Goal: Task Accomplishment & Management: Manage account settings

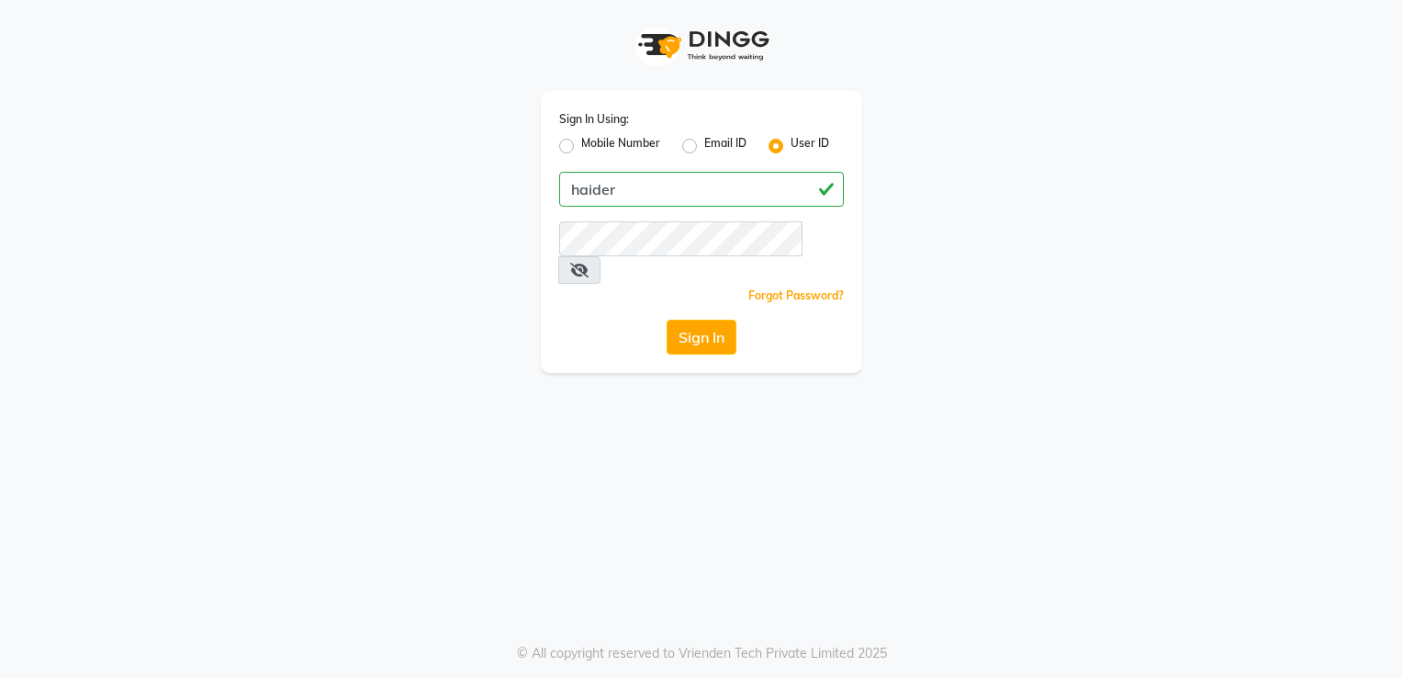
type input "haider"
click at [366, 159] on div "Sign In Using: Mobile Number Email ID User ID haider Remember me Forgot Passwor…" at bounding box center [701, 186] width 1047 height 373
click at [667, 320] on button "Sign In" at bounding box center [702, 337] width 70 height 35
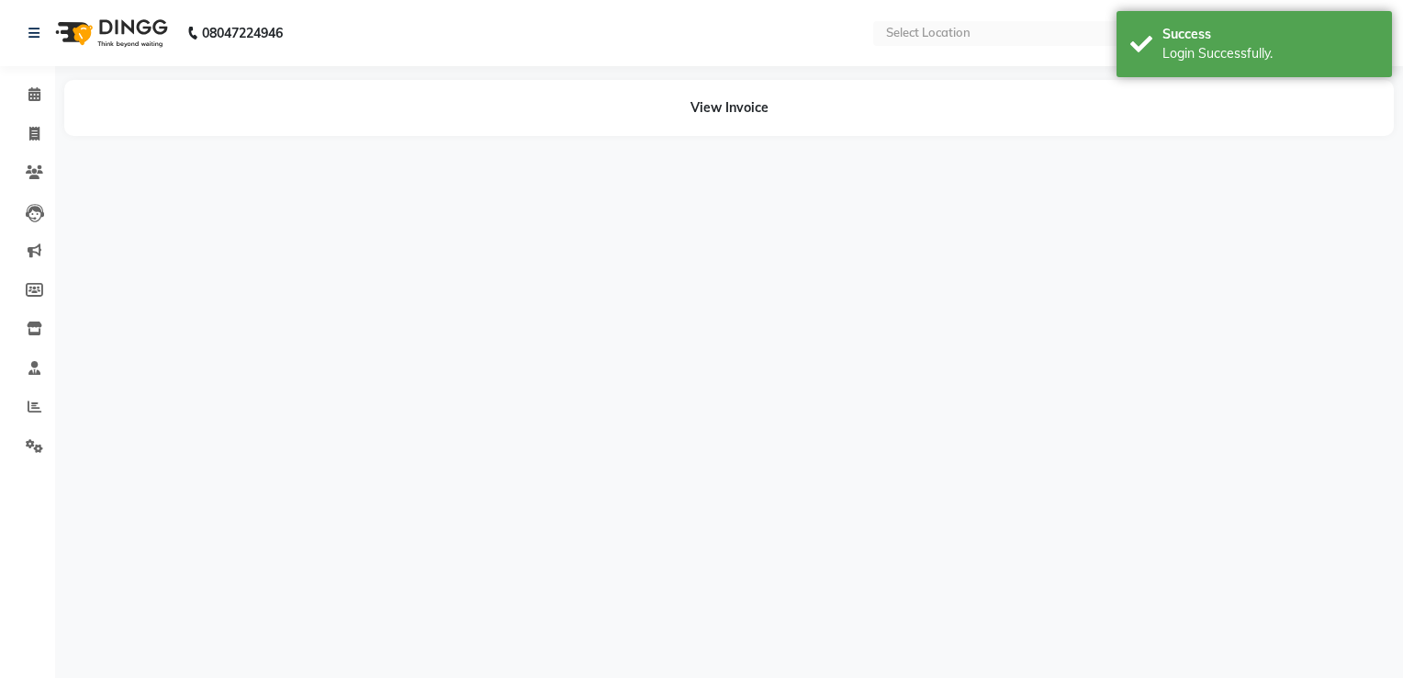
select select "en"
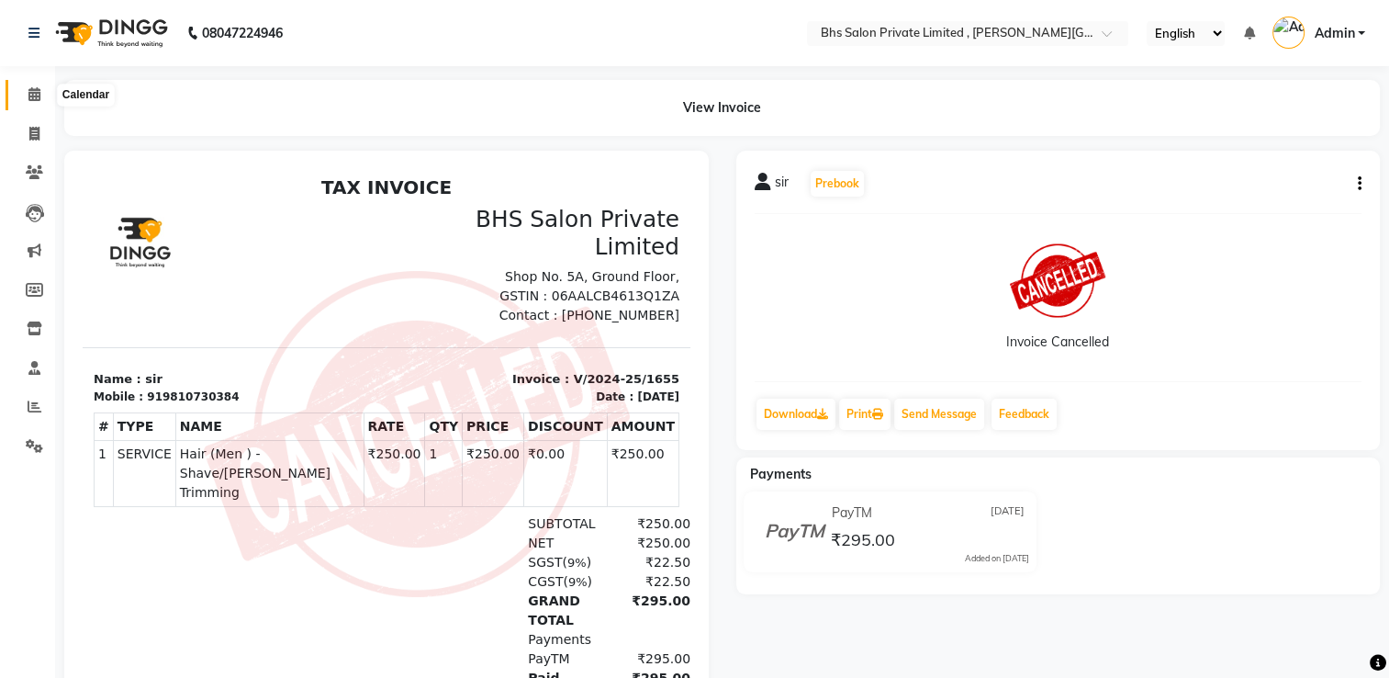
click at [40, 90] on span at bounding box center [34, 94] width 32 height 21
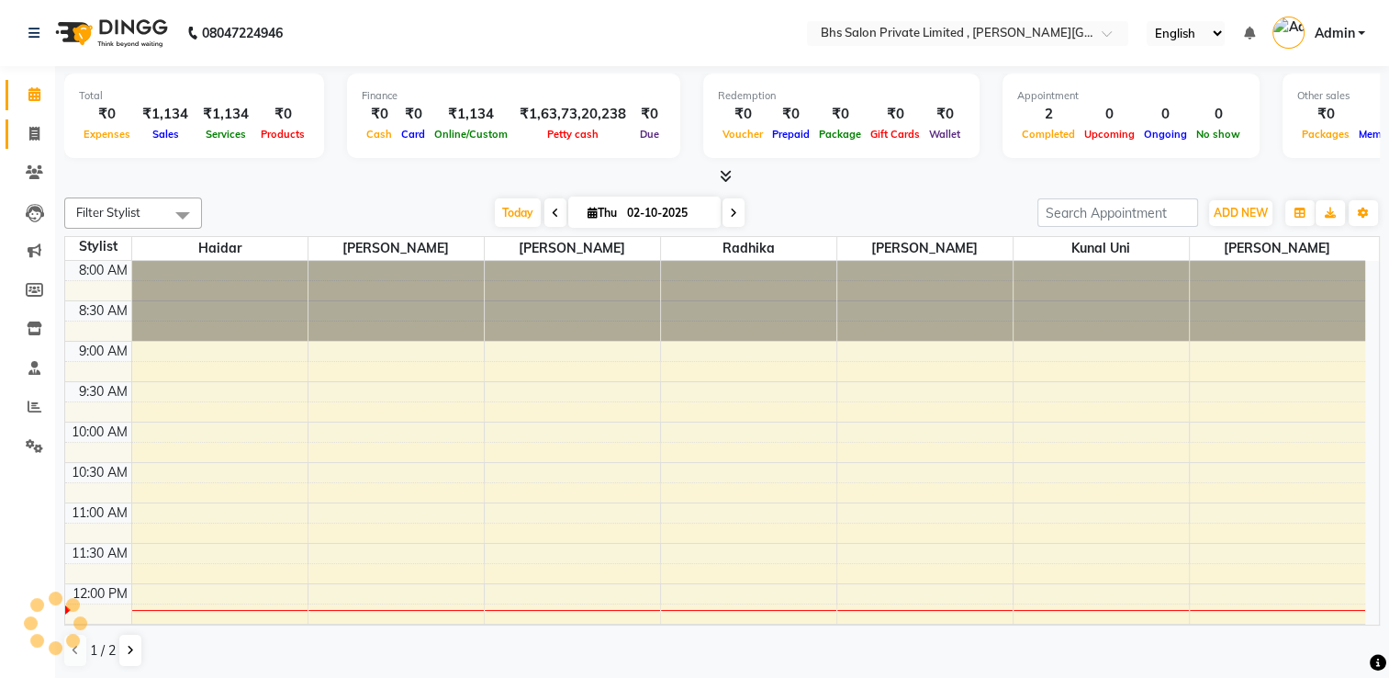
click at [40, 130] on span at bounding box center [34, 134] width 32 height 21
select select "service"
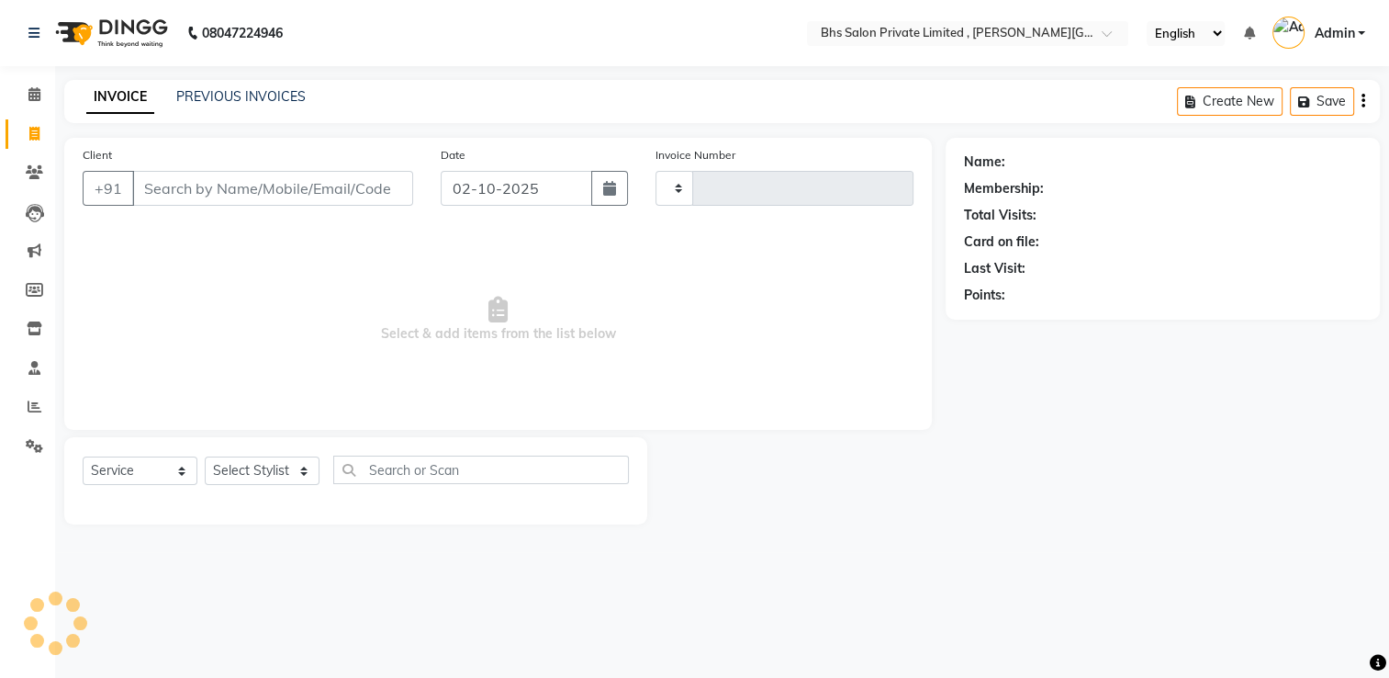
type input "1238"
select select "4224"
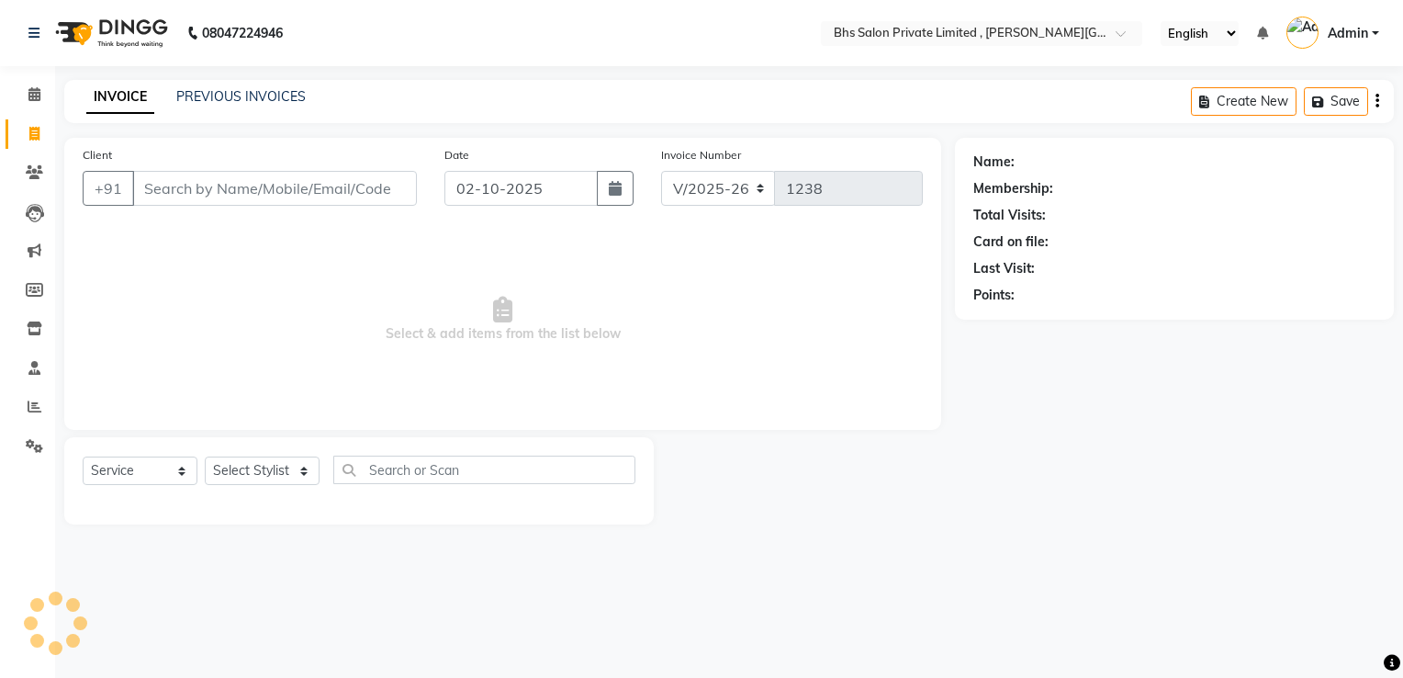
click at [169, 196] on input "Client" at bounding box center [274, 188] width 285 height 35
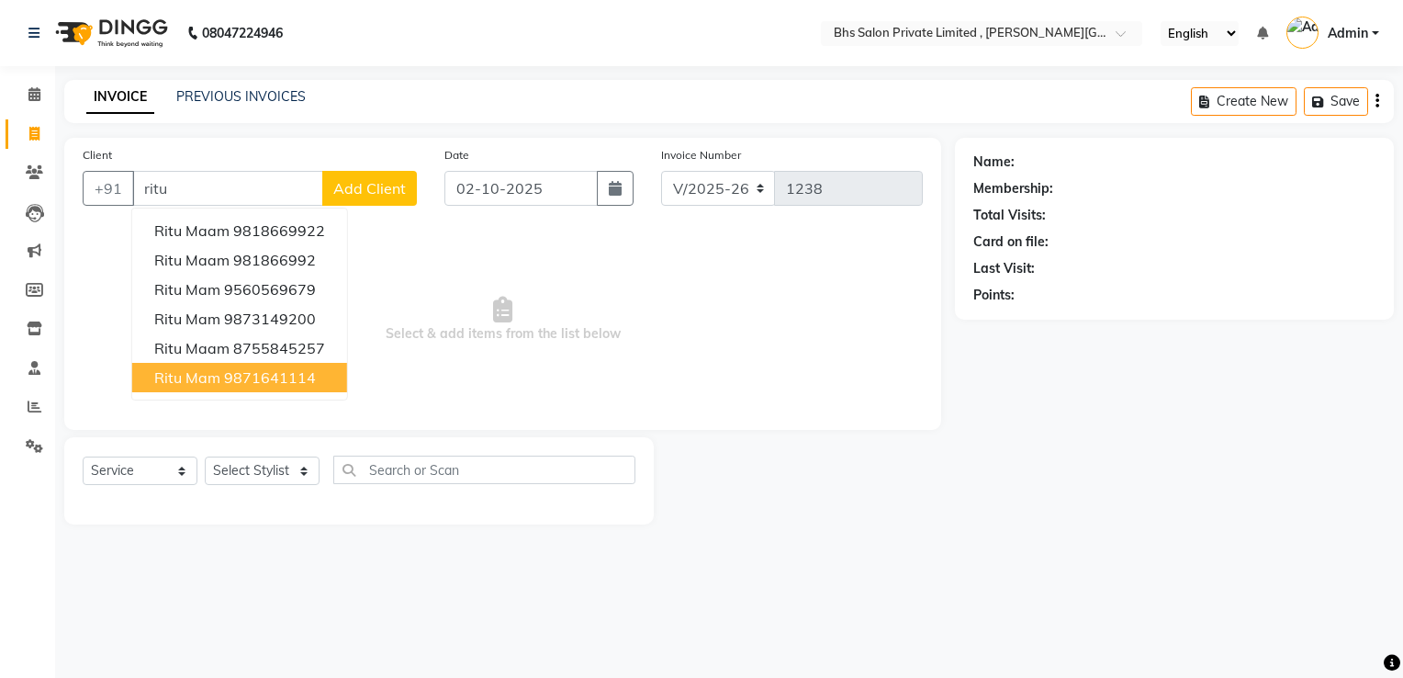
click at [227, 384] on ngb-highlight "9871641114" at bounding box center [270, 377] width 92 height 18
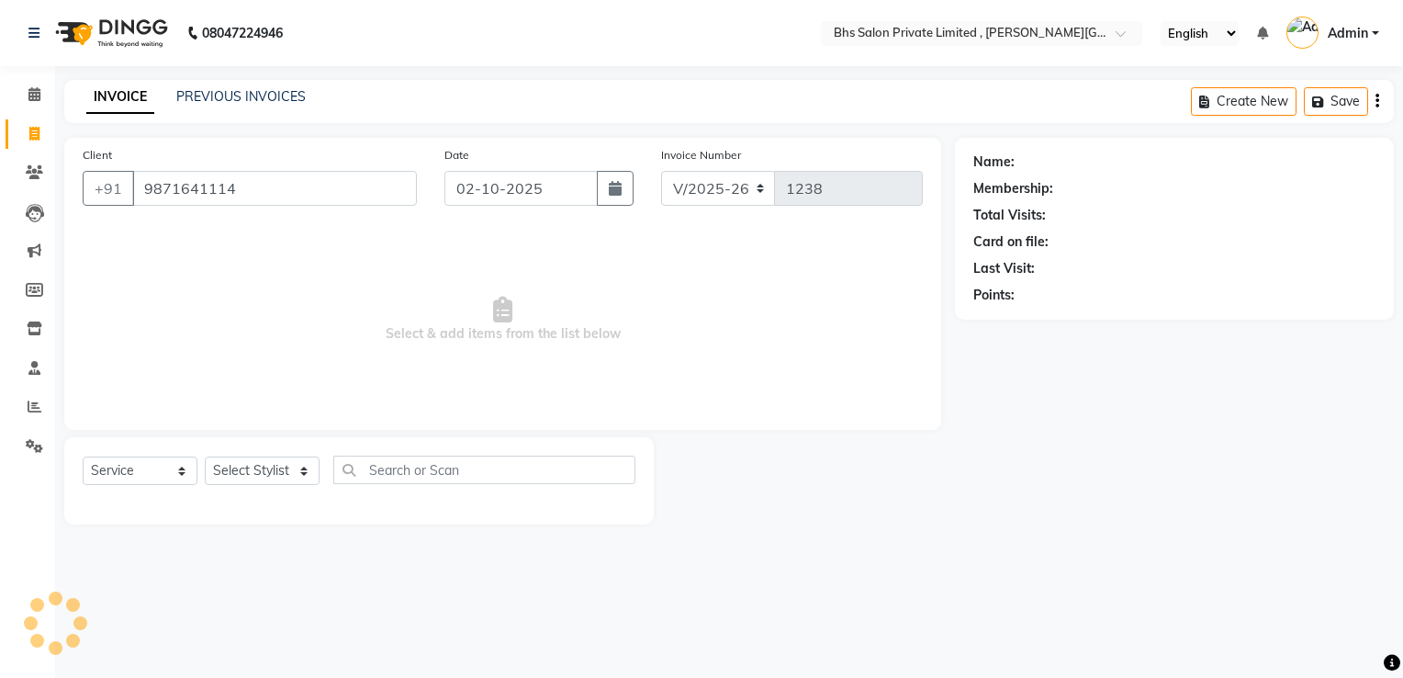
type input "9871641114"
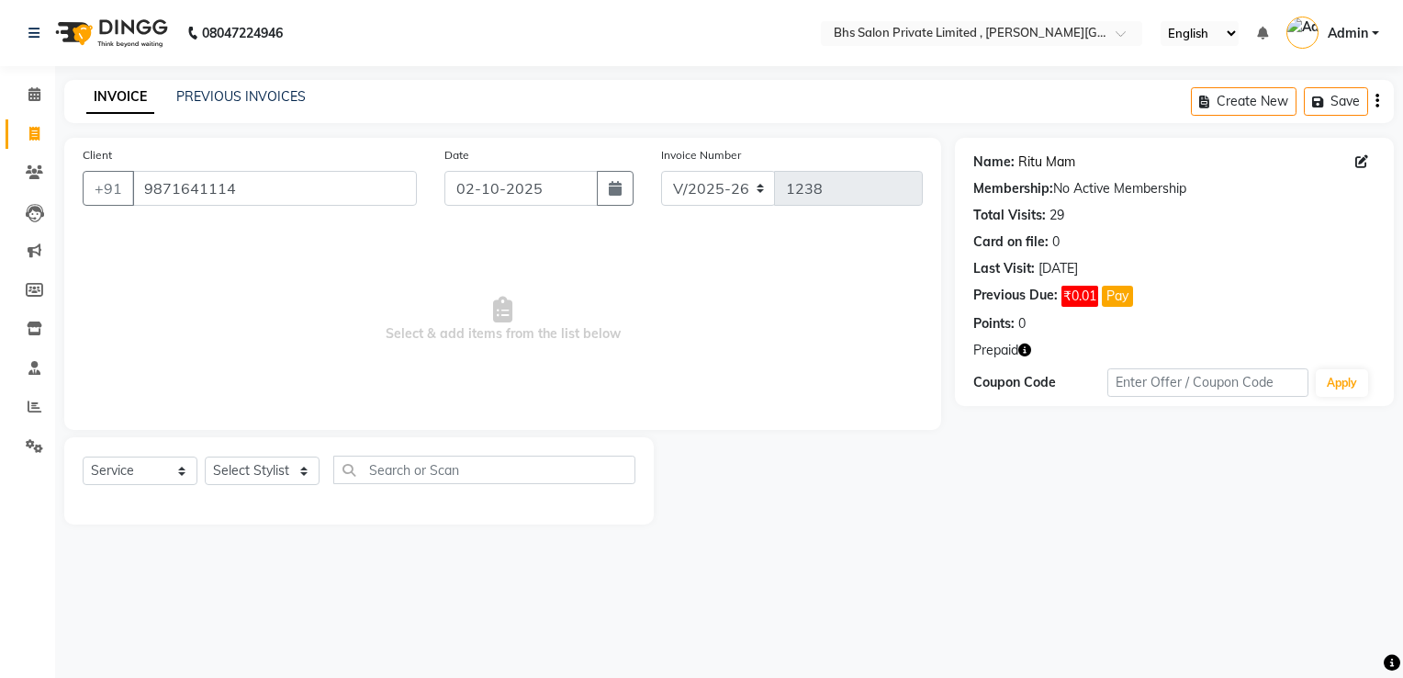
click at [1036, 156] on link "Ritu Mam" at bounding box center [1046, 161] width 57 height 19
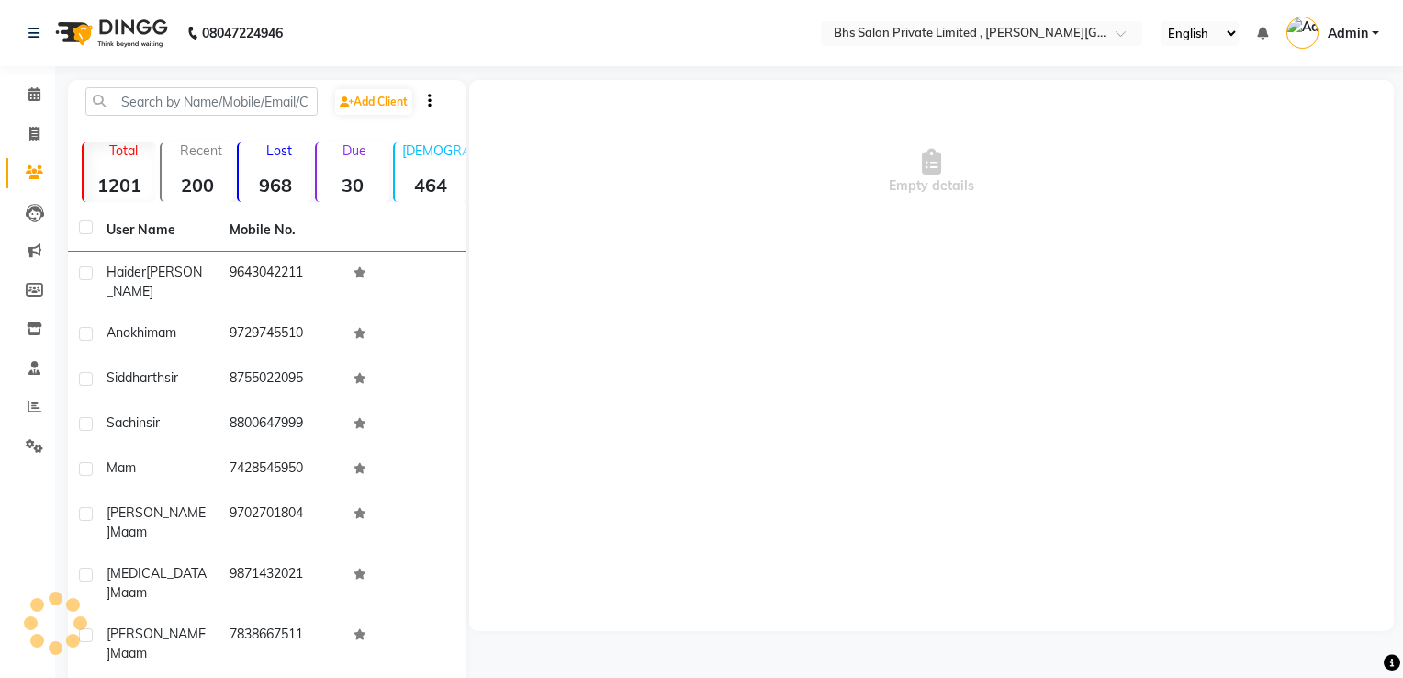
select select "en"
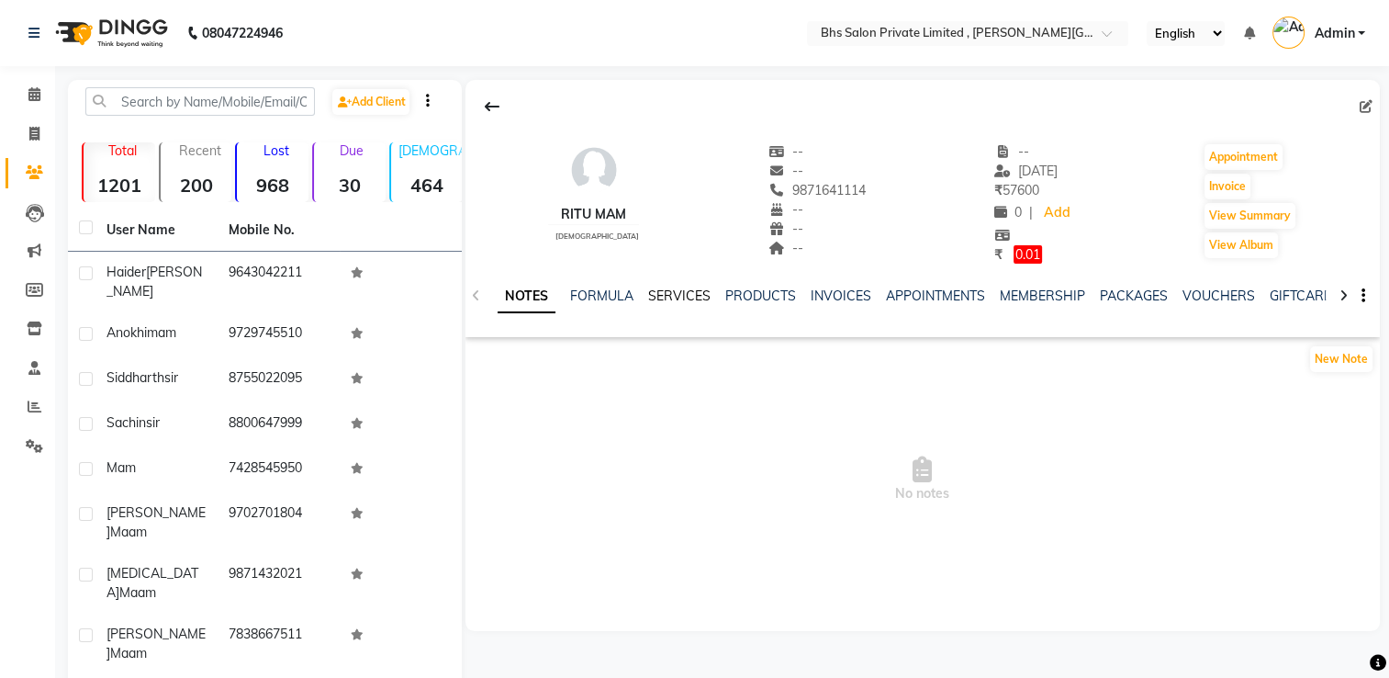
click at [680, 297] on link "SERVICES" at bounding box center [679, 295] width 62 height 17
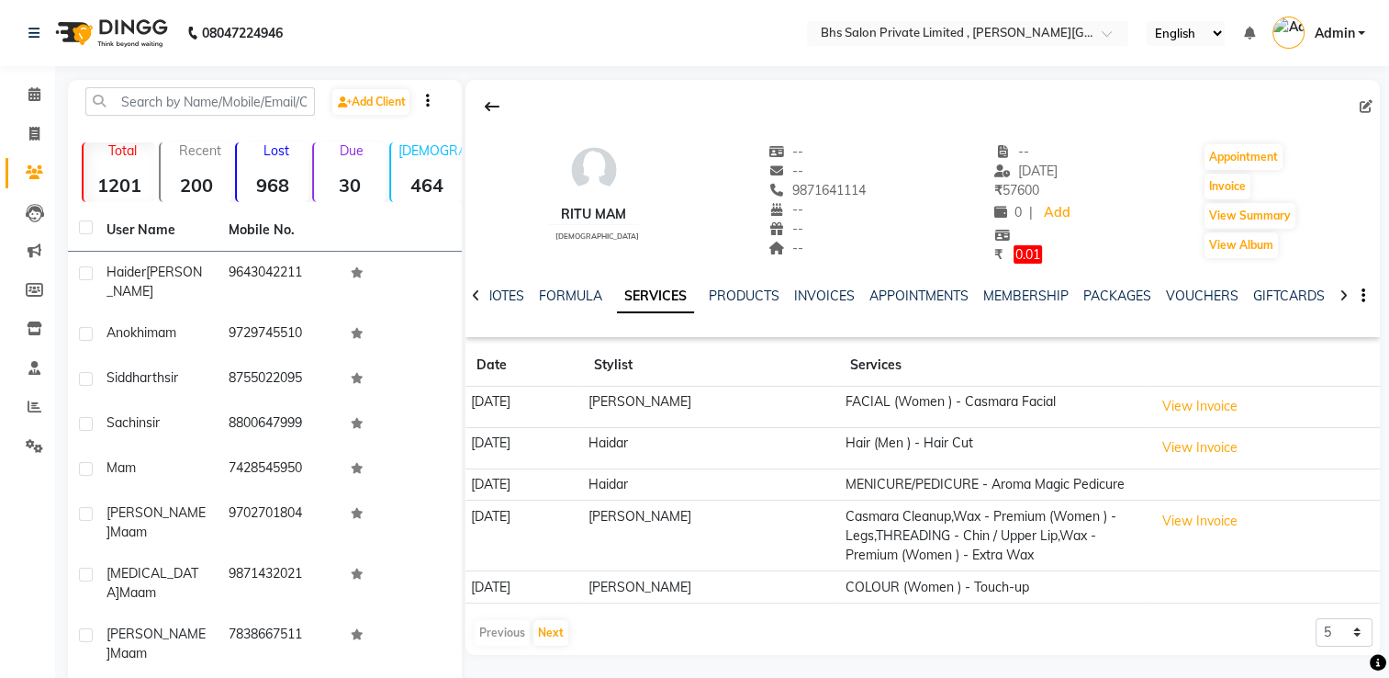
click at [826, 286] on div "INVOICES" at bounding box center [824, 295] width 61 height 19
click at [819, 299] on link "INVOICES" at bounding box center [824, 295] width 61 height 17
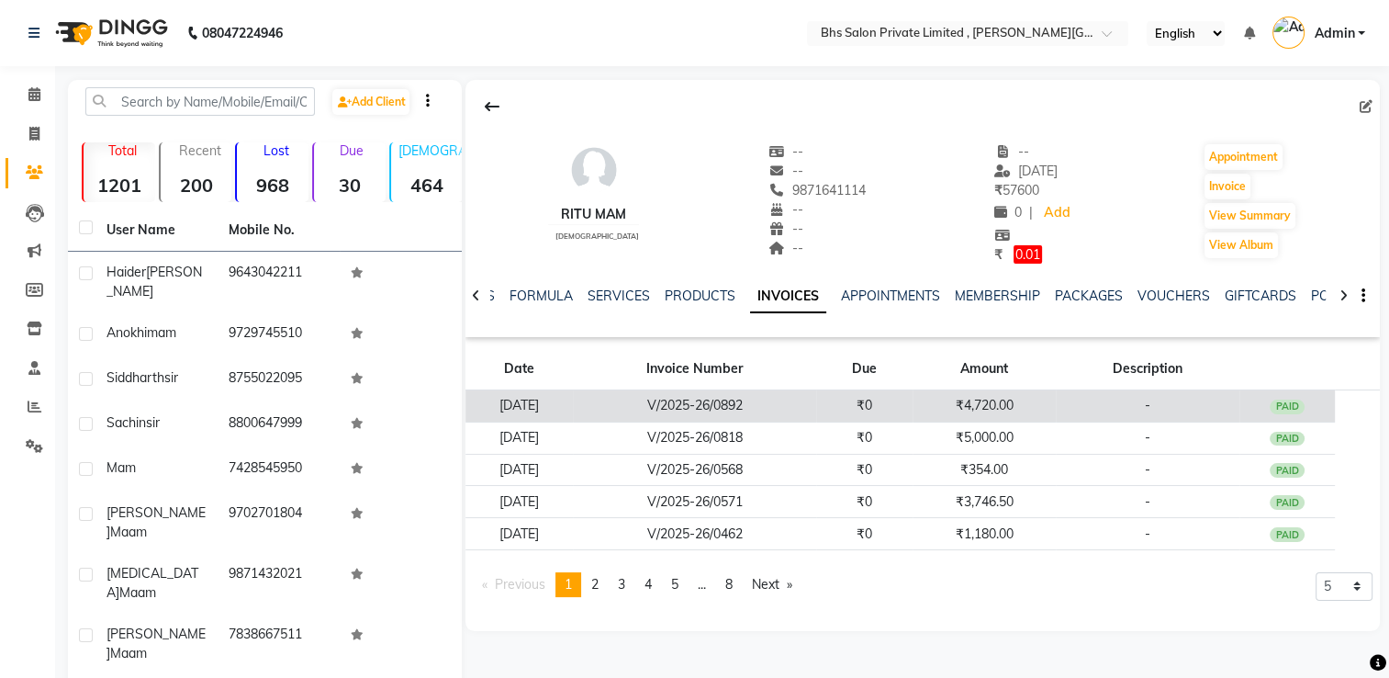
click at [809, 406] on td "V/2025-26/0892" at bounding box center [694, 405] width 243 height 32
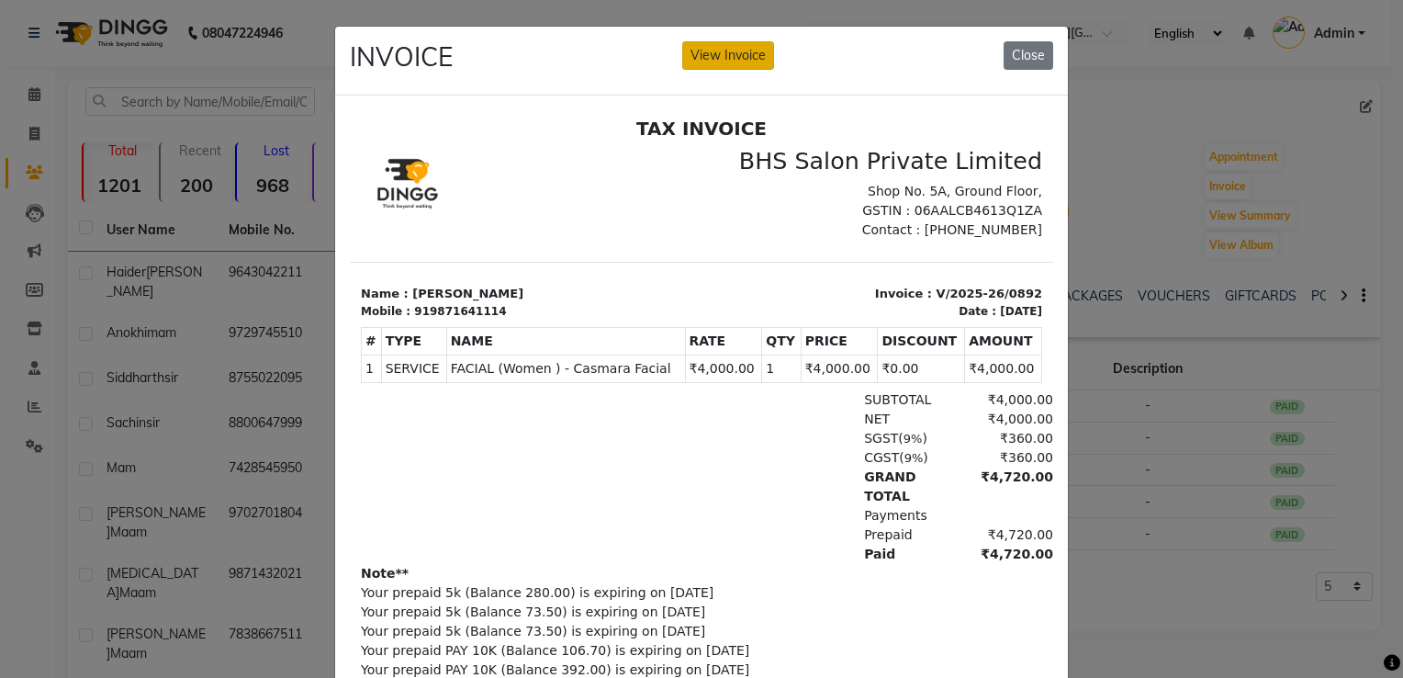
click at [723, 53] on button "View Invoice" at bounding box center [728, 55] width 92 height 28
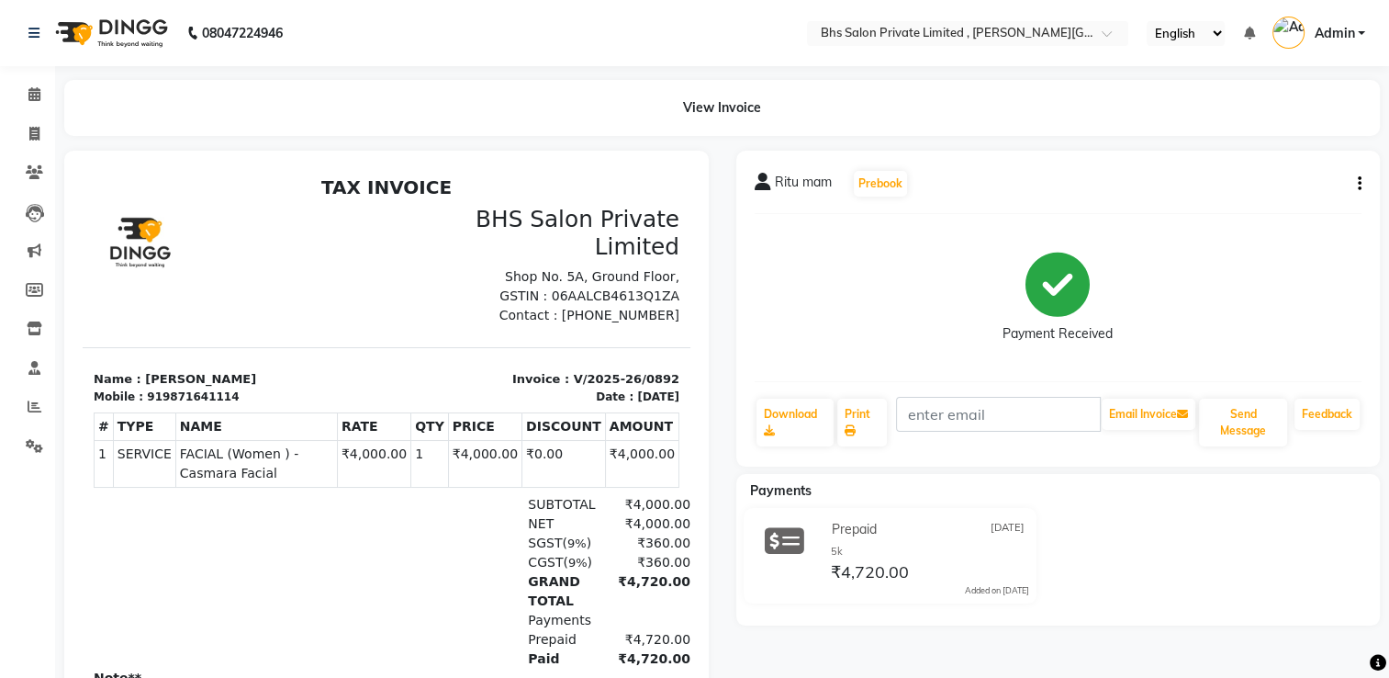
click at [1362, 191] on div "Ritu mam Prebook Payment Received Download Print Email Invoice Send Message Fee…" at bounding box center [1058, 309] width 645 height 316
click at [1361, 185] on icon "button" at bounding box center [1360, 184] width 4 height 1
click at [1289, 196] on div "Edit Invoice" at bounding box center [1268, 207] width 126 height 23
select select "service"
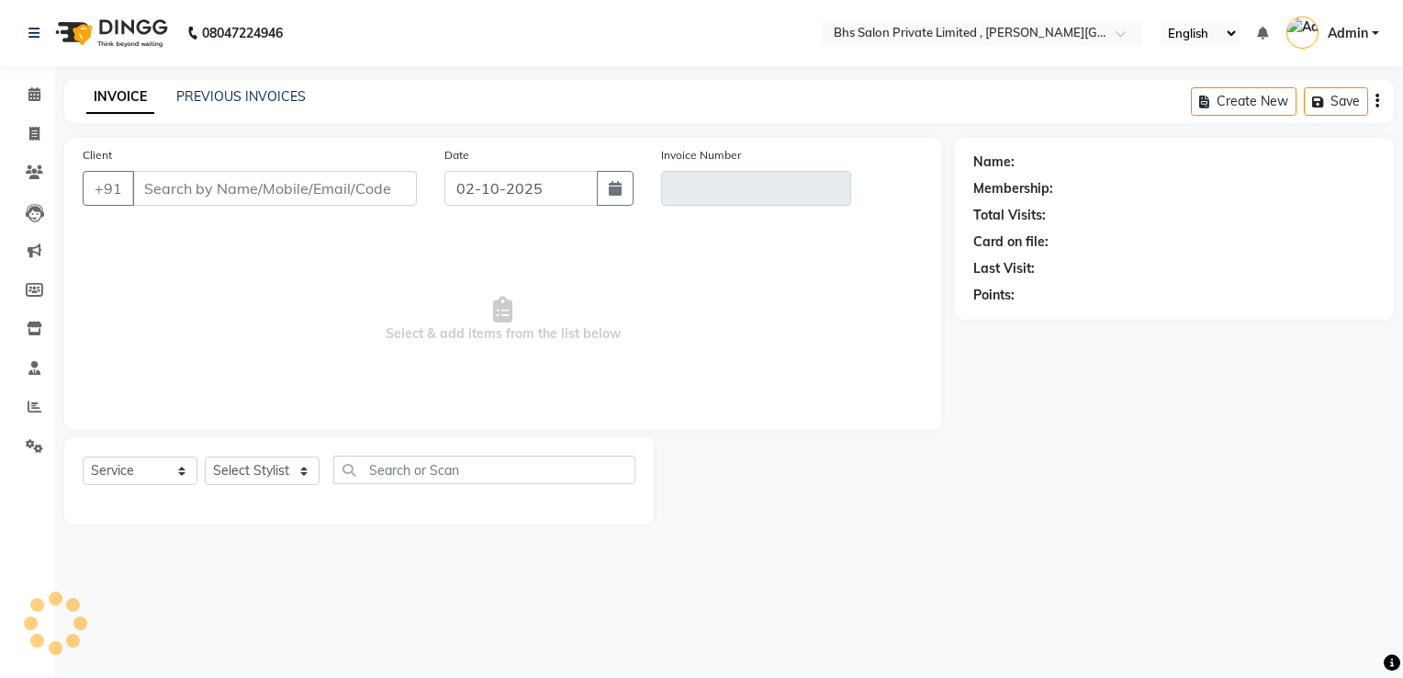
type input "9871641114"
type input "V/2025-26/0892"
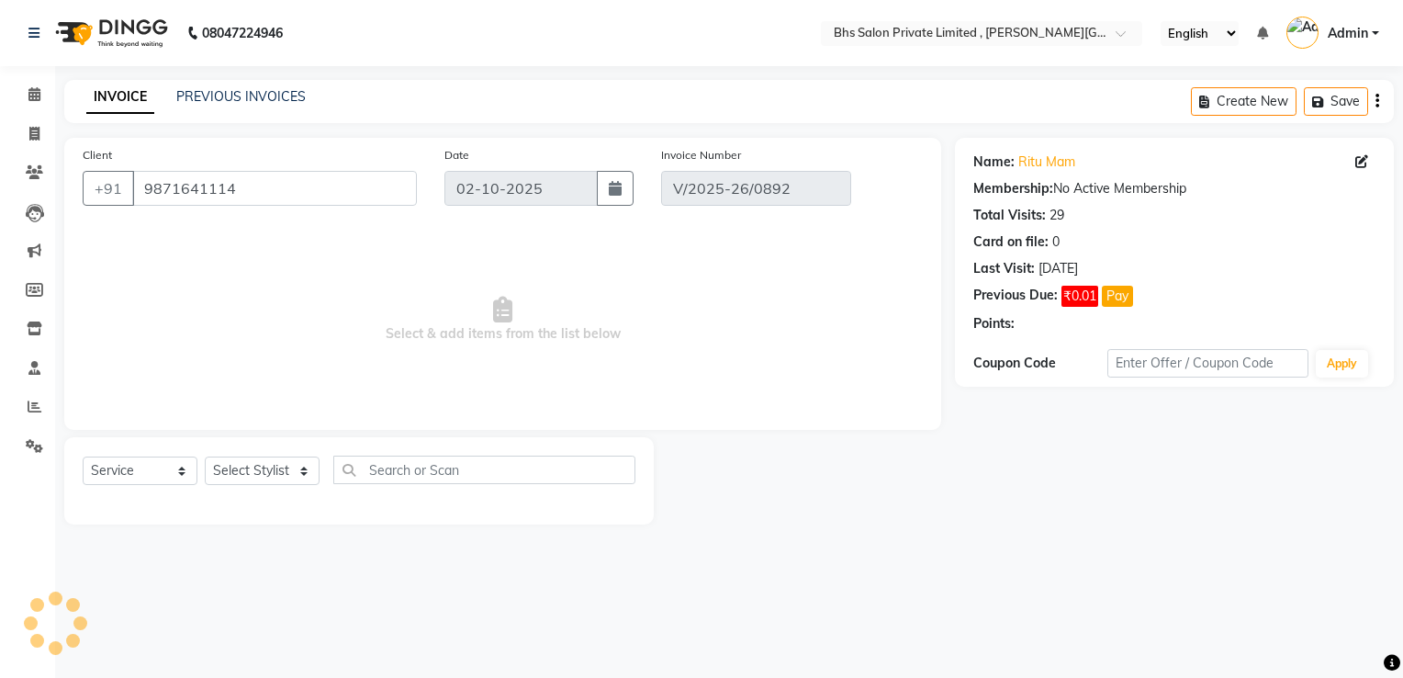
type input "[DATE]"
select select "select"
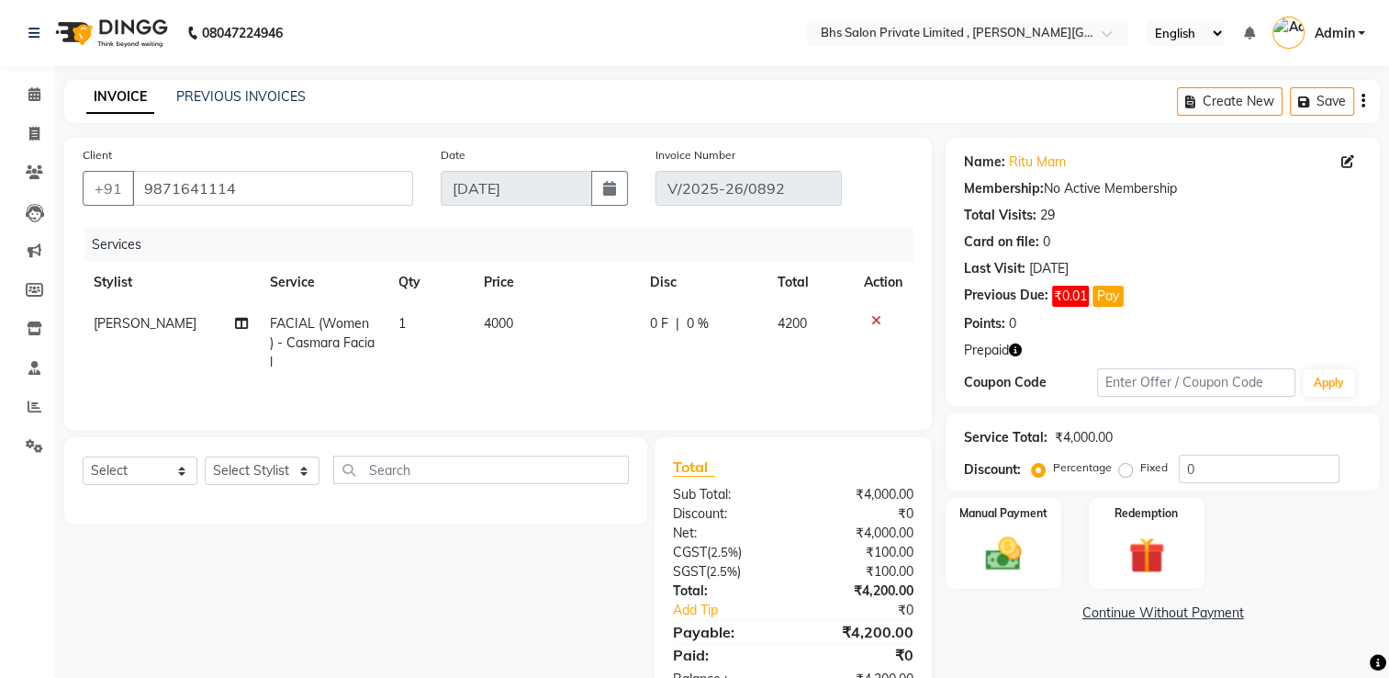
click at [528, 328] on td "4000" at bounding box center [556, 343] width 166 height 80
select select "22040"
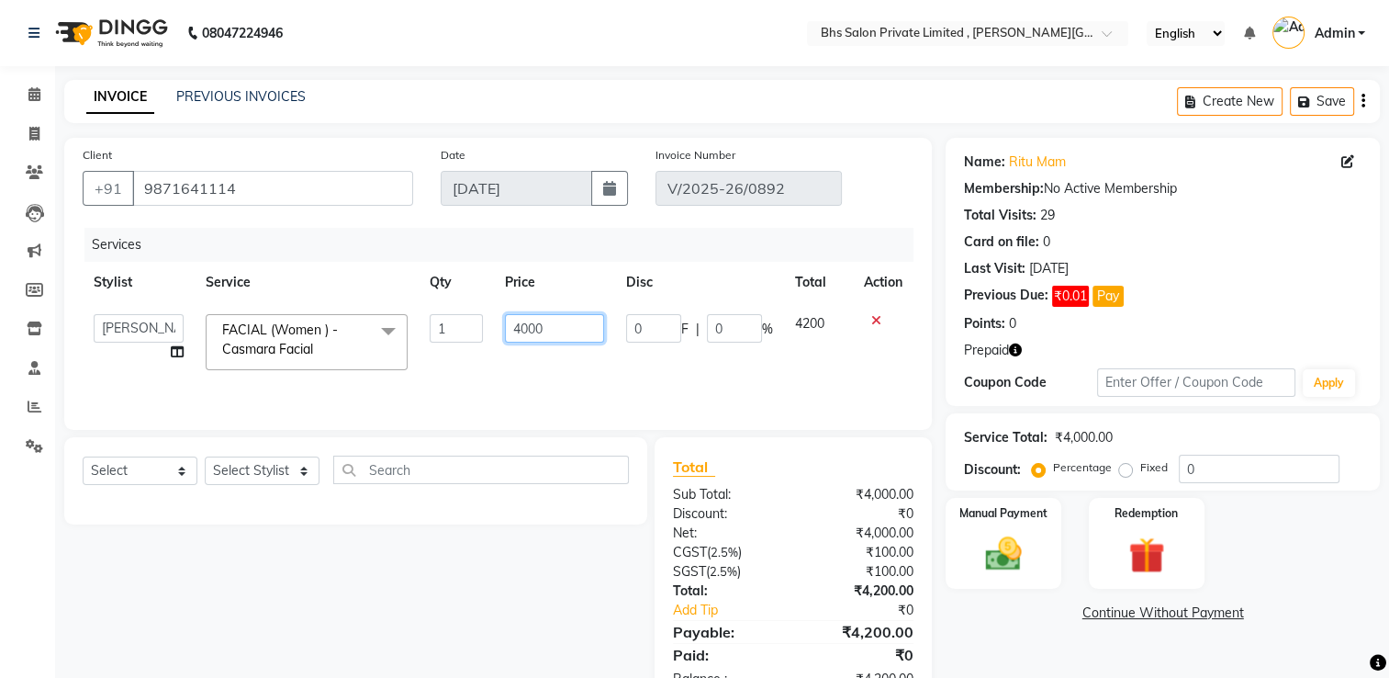
drag, startPoint x: 559, startPoint y: 335, endPoint x: 207, endPoint y: 281, distance: 356.7
click at [207, 281] on table "Stylist Service Qty Price Disc Total Action Haidar juyel Kunal uni Monika prabi…" at bounding box center [498, 321] width 831 height 119
type input "2900"
click at [1246, 544] on div "Manual Payment Redemption" at bounding box center [1163, 543] width 462 height 91
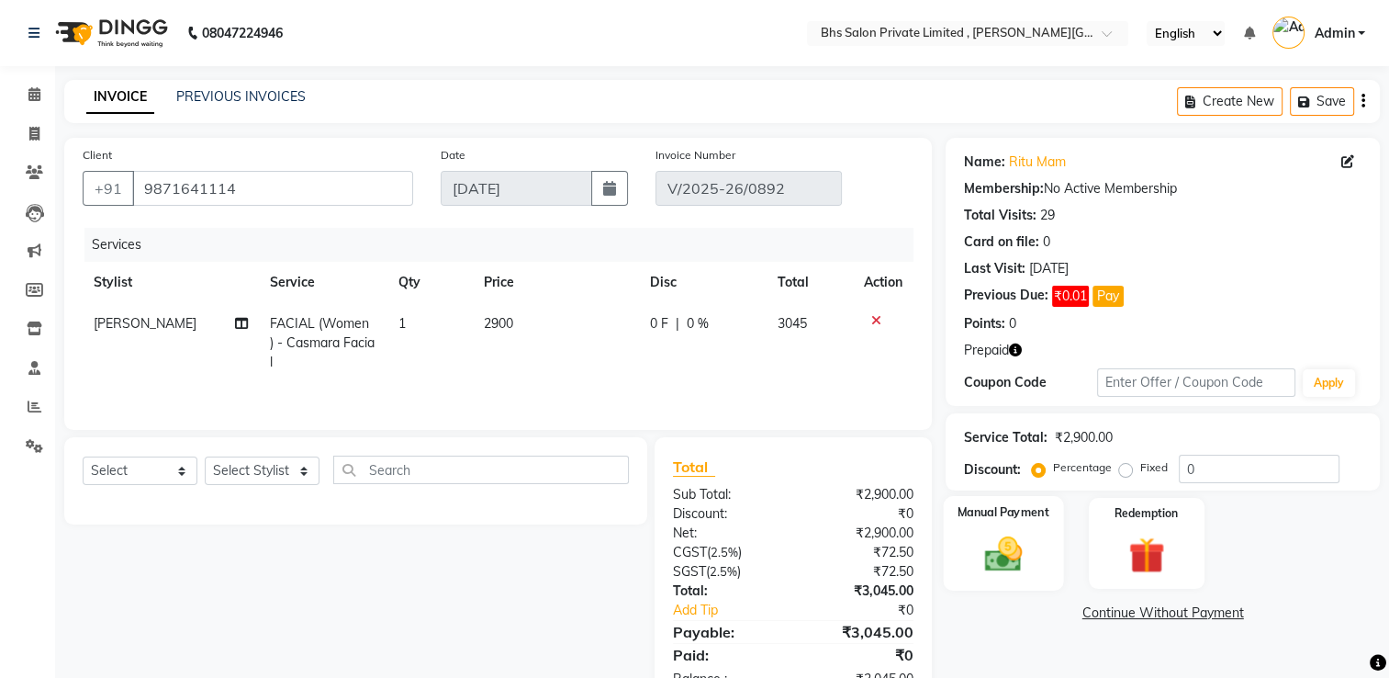
click at [1020, 566] on img at bounding box center [1004, 554] width 62 height 43
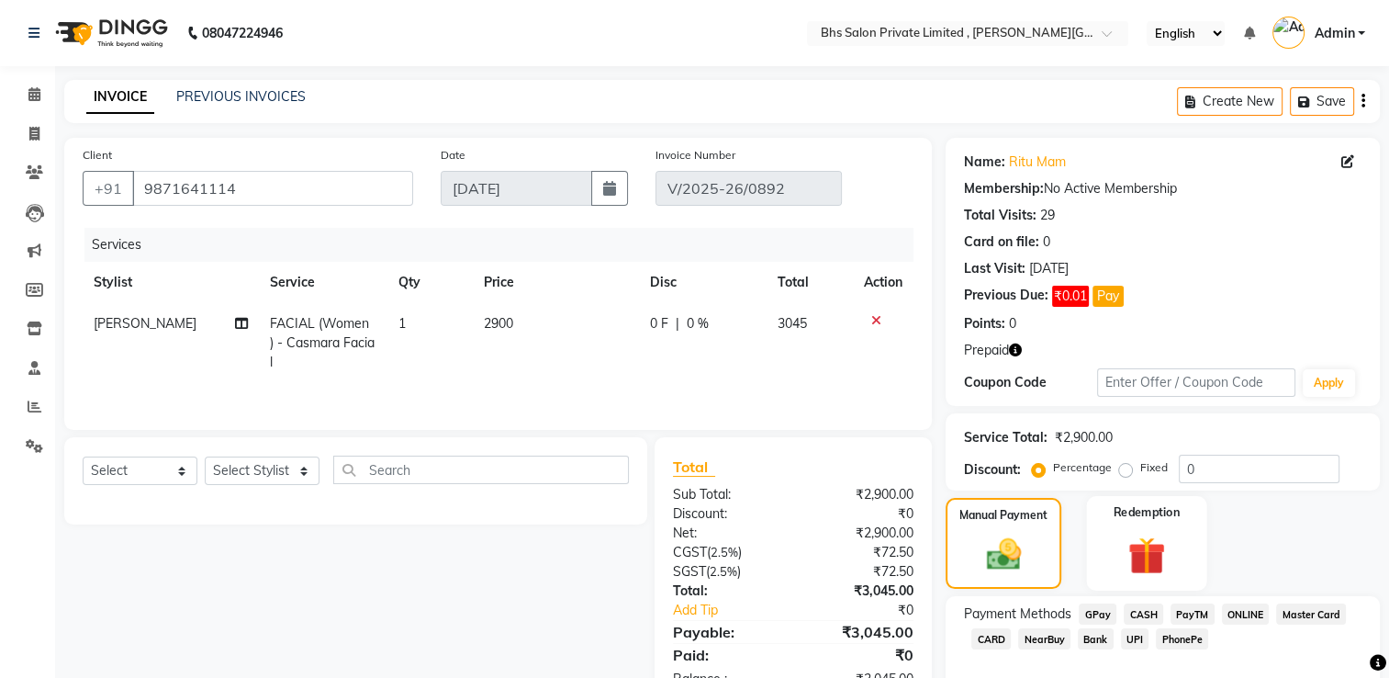
click at [1161, 556] on img at bounding box center [1147, 556] width 62 height 47
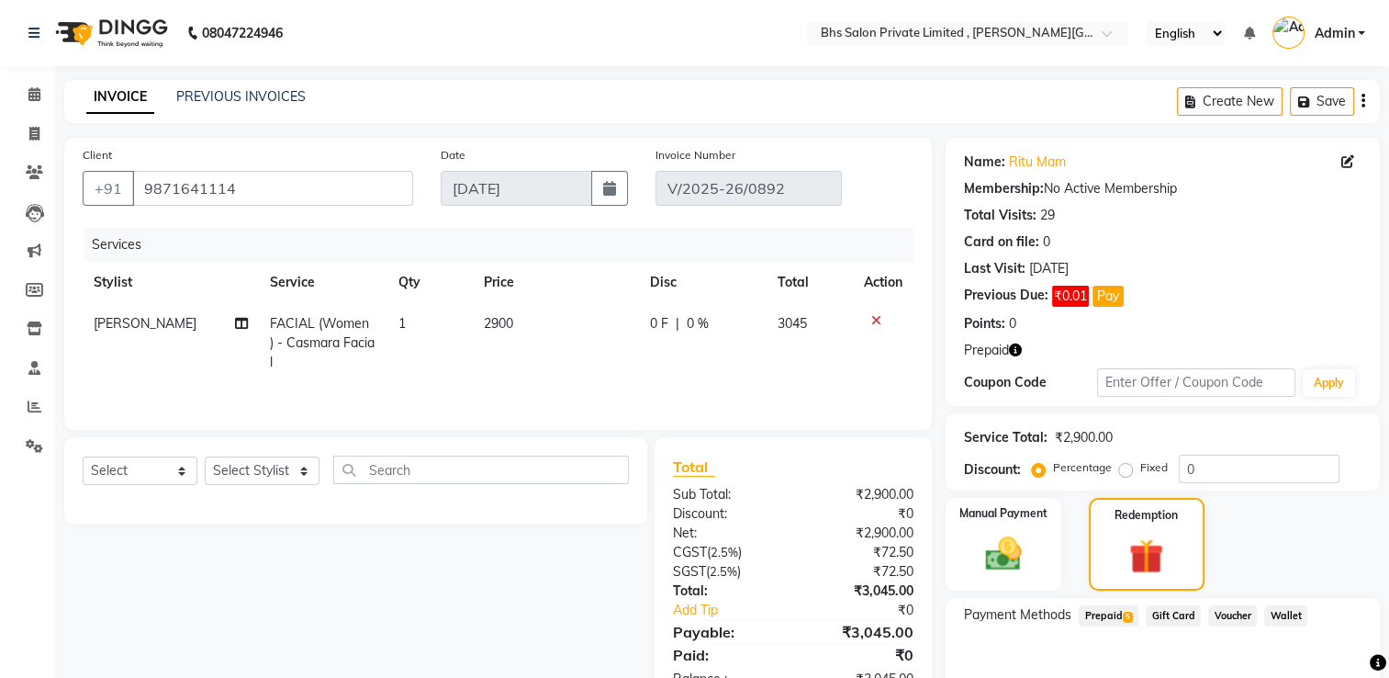
click at [1114, 618] on span "Prepaid 5" at bounding box center [1109, 615] width 60 height 21
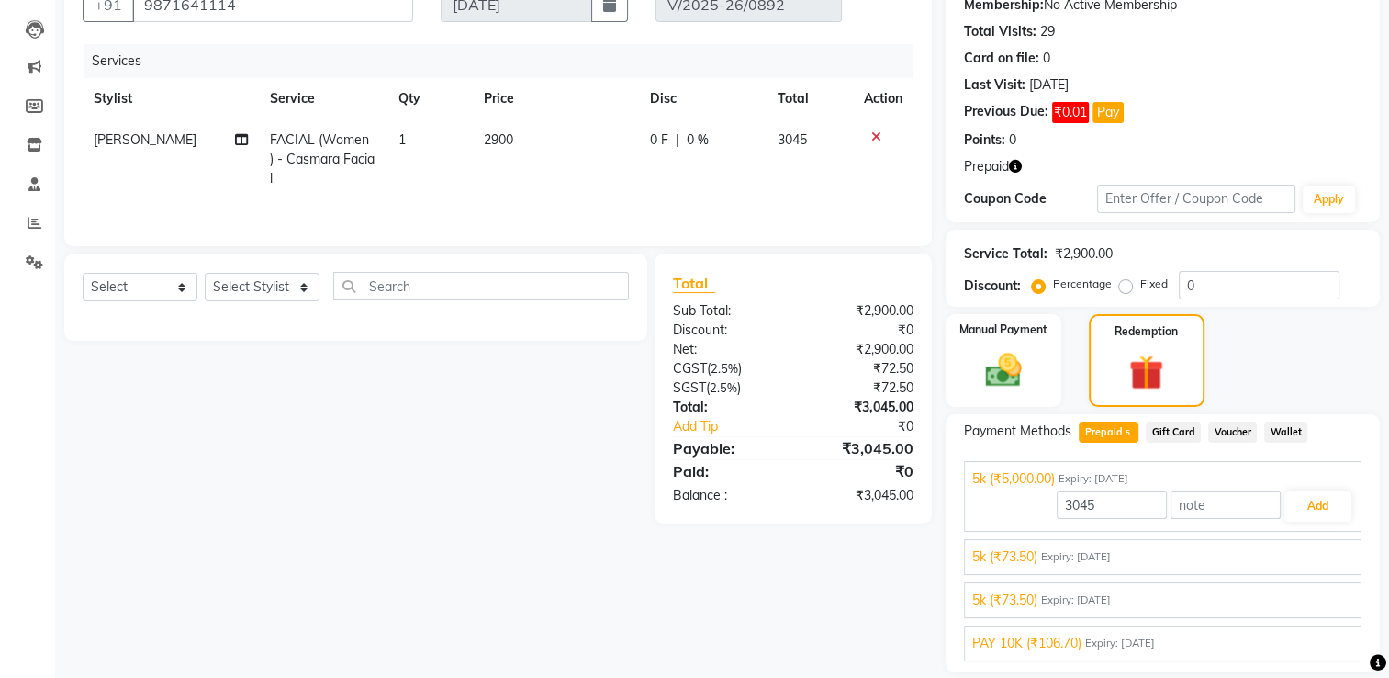
scroll to position [242, 0]
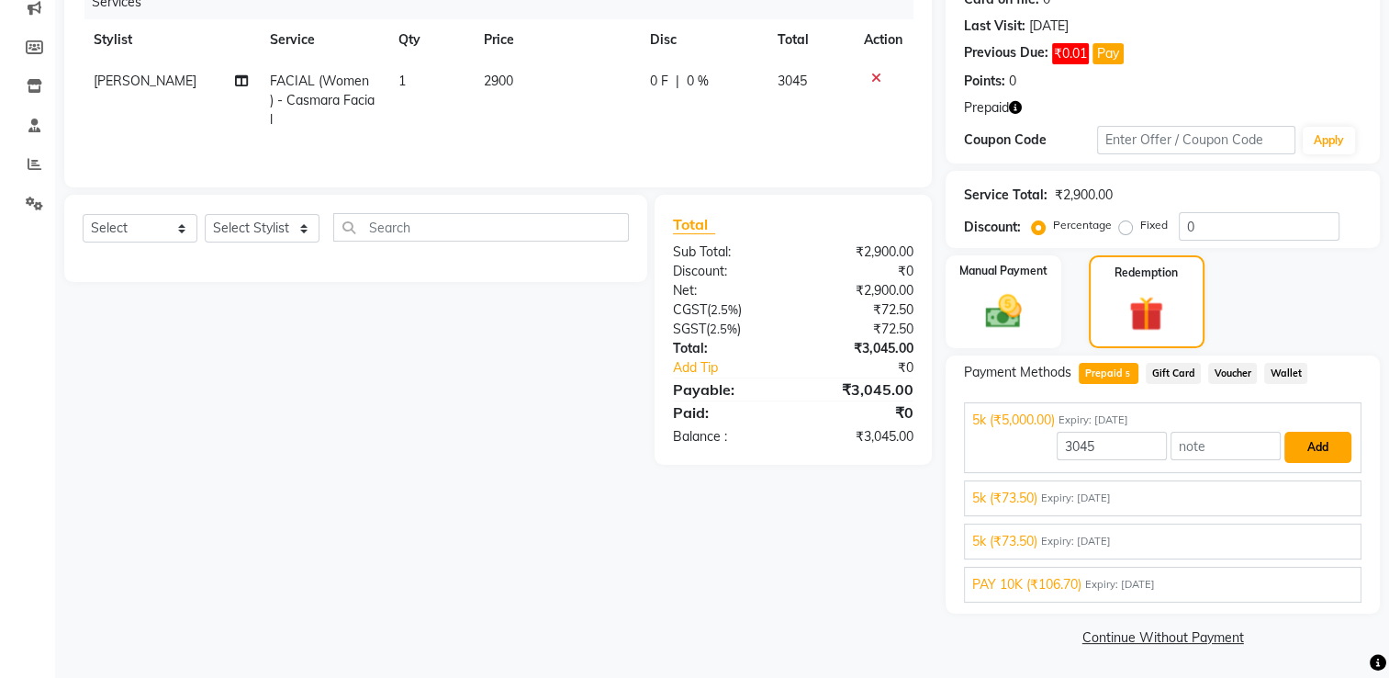
click at [1307, 443] on button "Add" at bounding box center [1317, 447] width 67 height 31
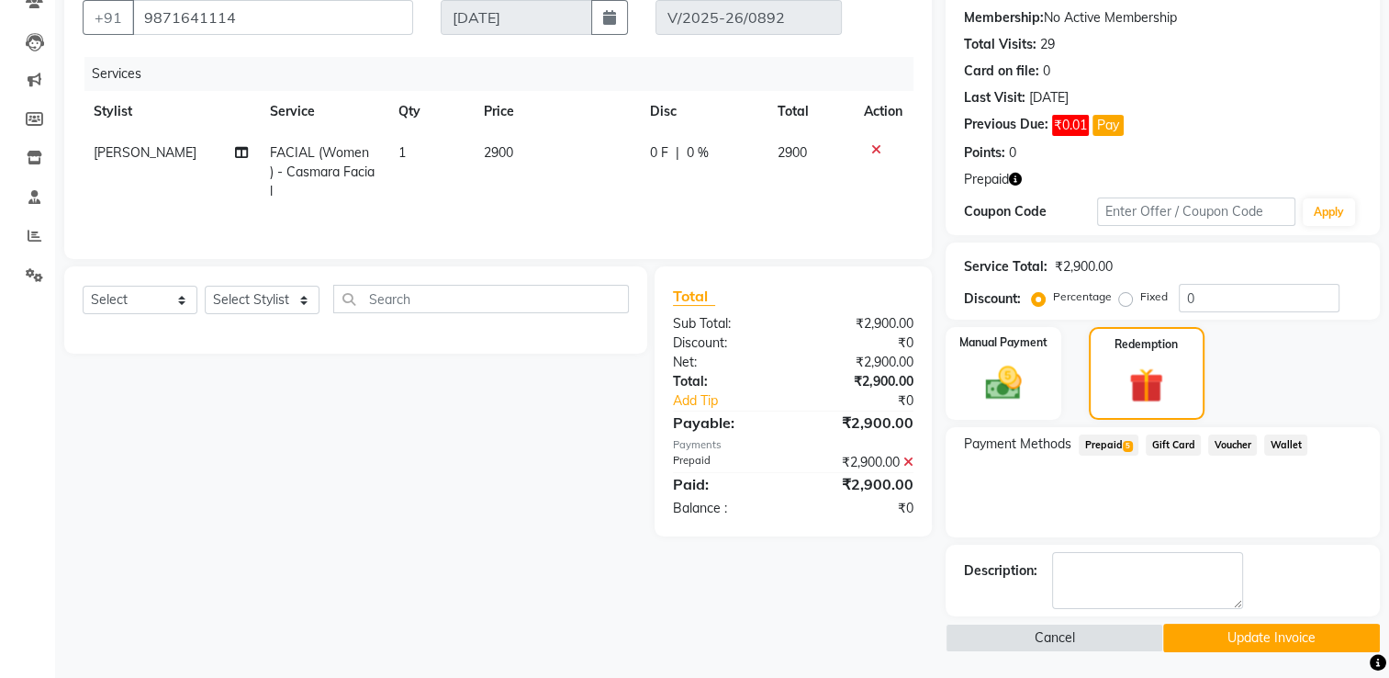
click at [536, 156] on td "2900" at bounding box center [556, 172] width 166 height 80
select select "22040"
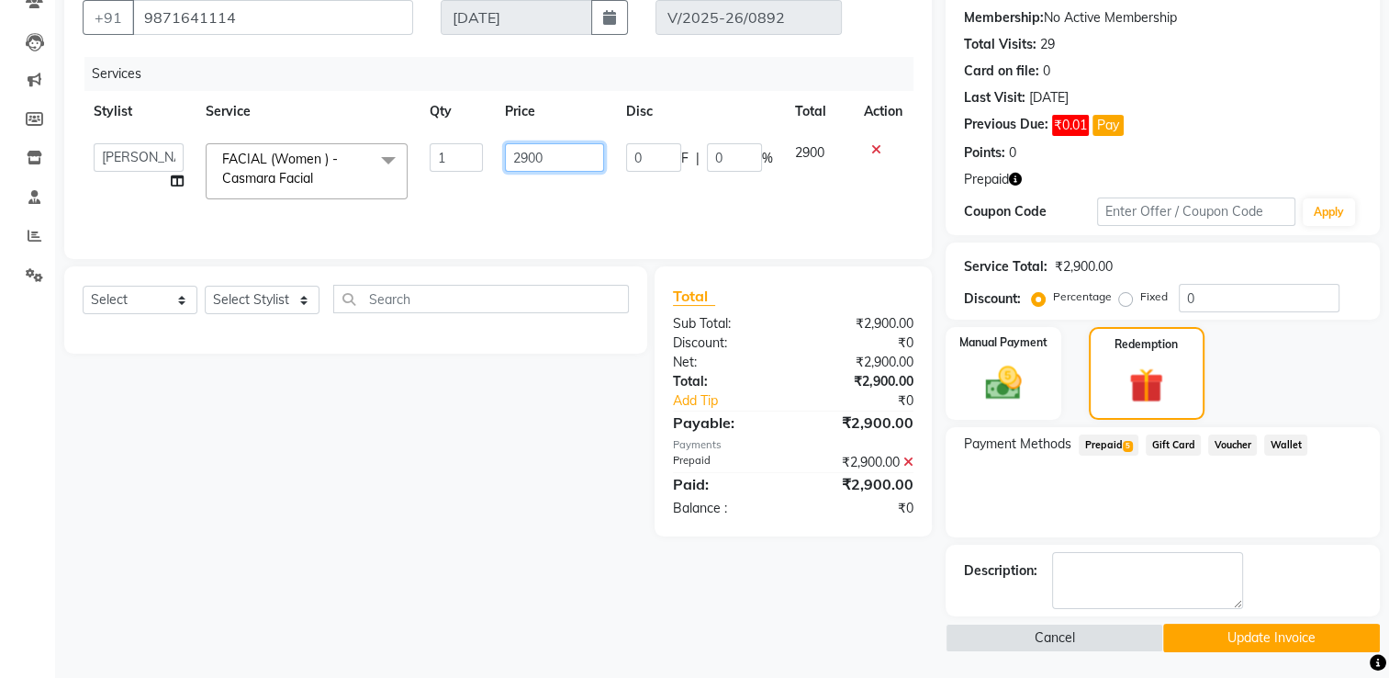
drag, startPoint x: 583, startPoint y: 145, endPoint x: 538, endPoint y: 149, distance: 45.1
click at [538, 149] on input "2900" at bounding box center [554, 157] width 99 height 28
type input "2"
type input "3200"
click at [784, 587] on div "Client +91 9871641114 Date 07-08-2025 Invoice Number V/2025-26/0892 Services St…" at bounding box center [497, 309] width 895 height 685
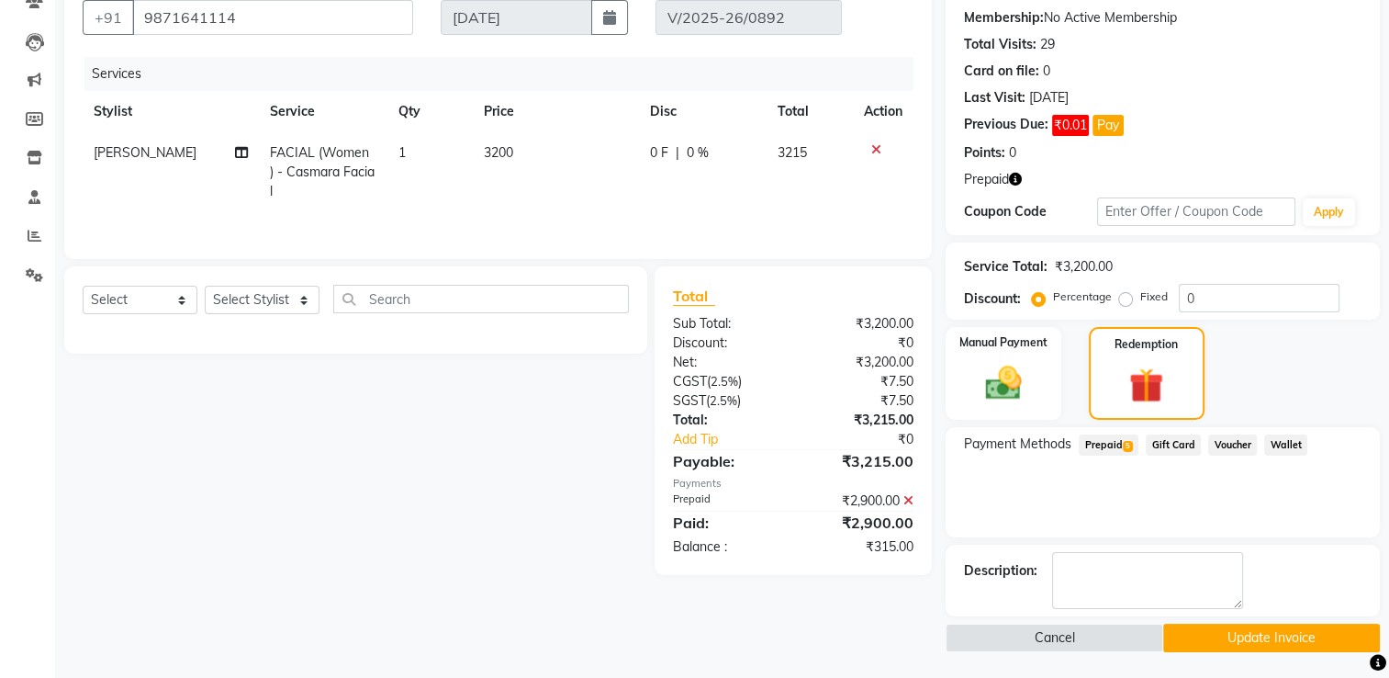
click at [910, 503] on icon at bounding box center [908, 500] width 10 height 13
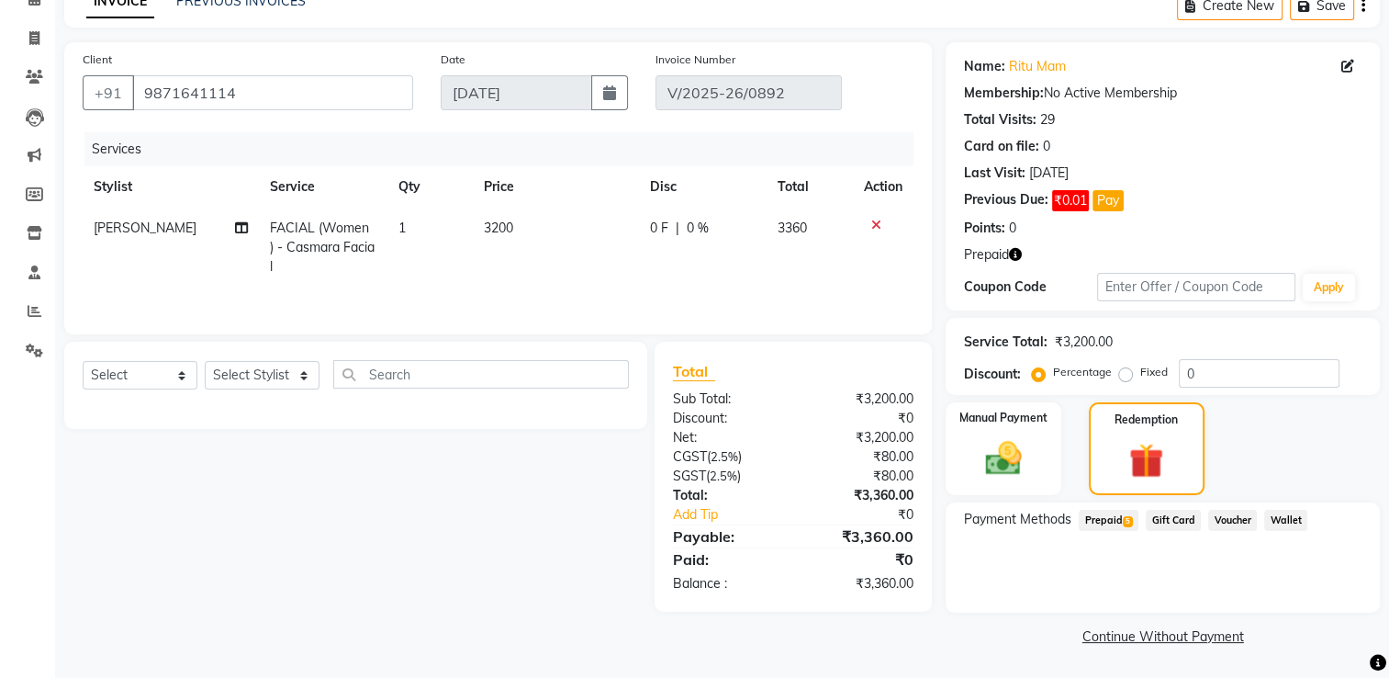
scroll to position [95, 0]
click at [1118, 529] on span "Prepaid 5" at bounding box center [1109, 520] width 60 height 21
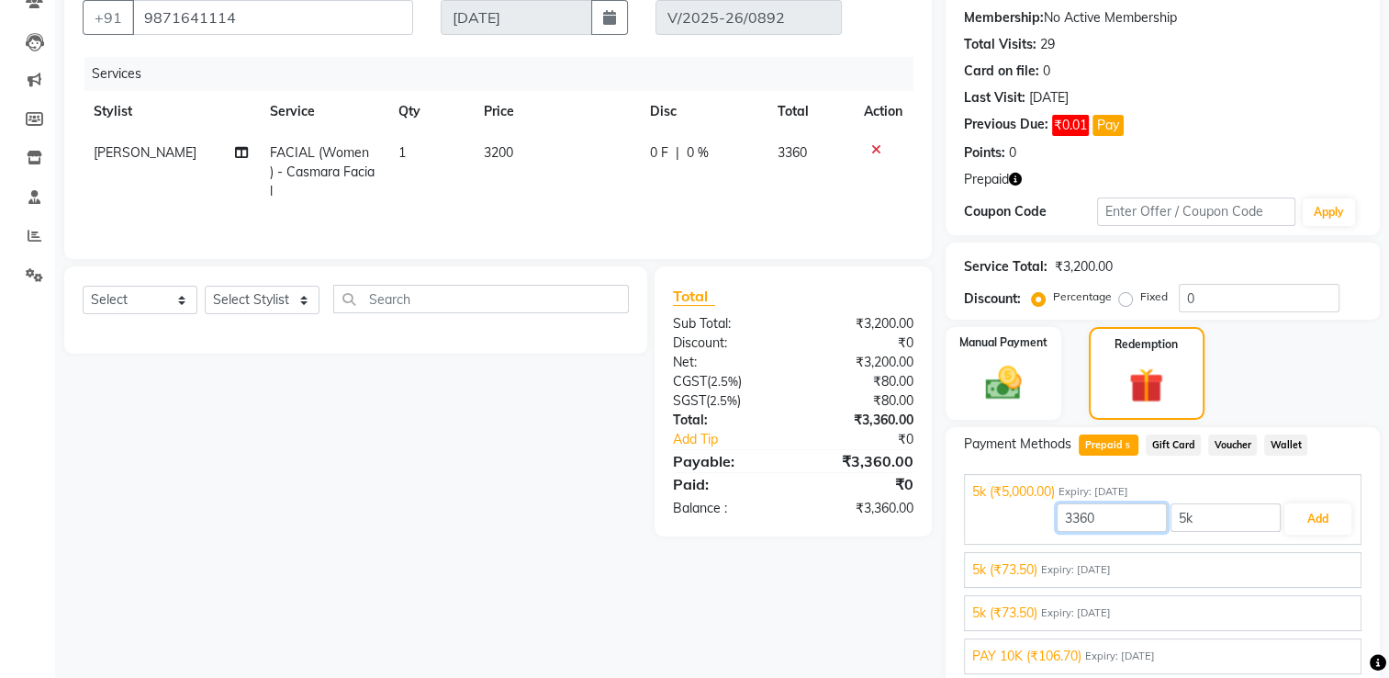
click at [1118, 529] on input "3360" at bounding box center [1112, 517] width 110 height 28
click at [1306, 517] on button "Add" at bounding box center [1317, 518] width 67 height 31
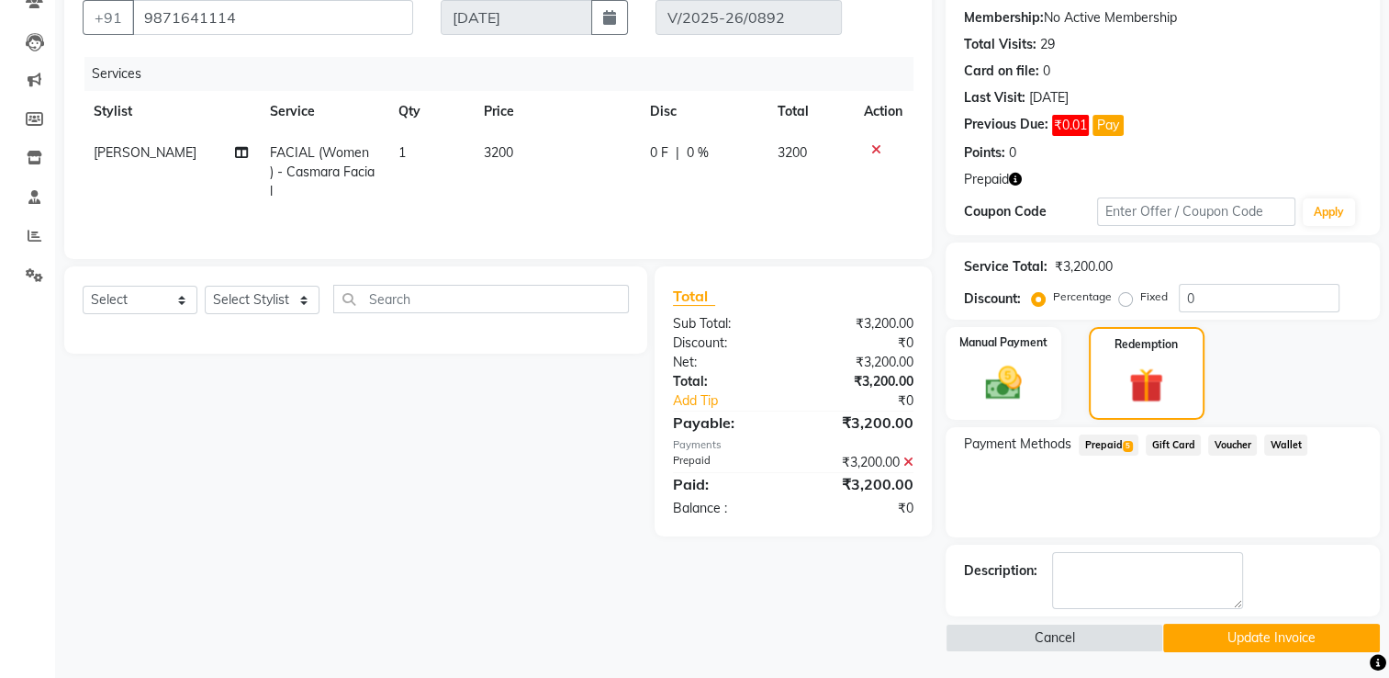
click at [1262, 634] on button "Update Invoice" at bounding box center [1271, 637] width 217 height 28
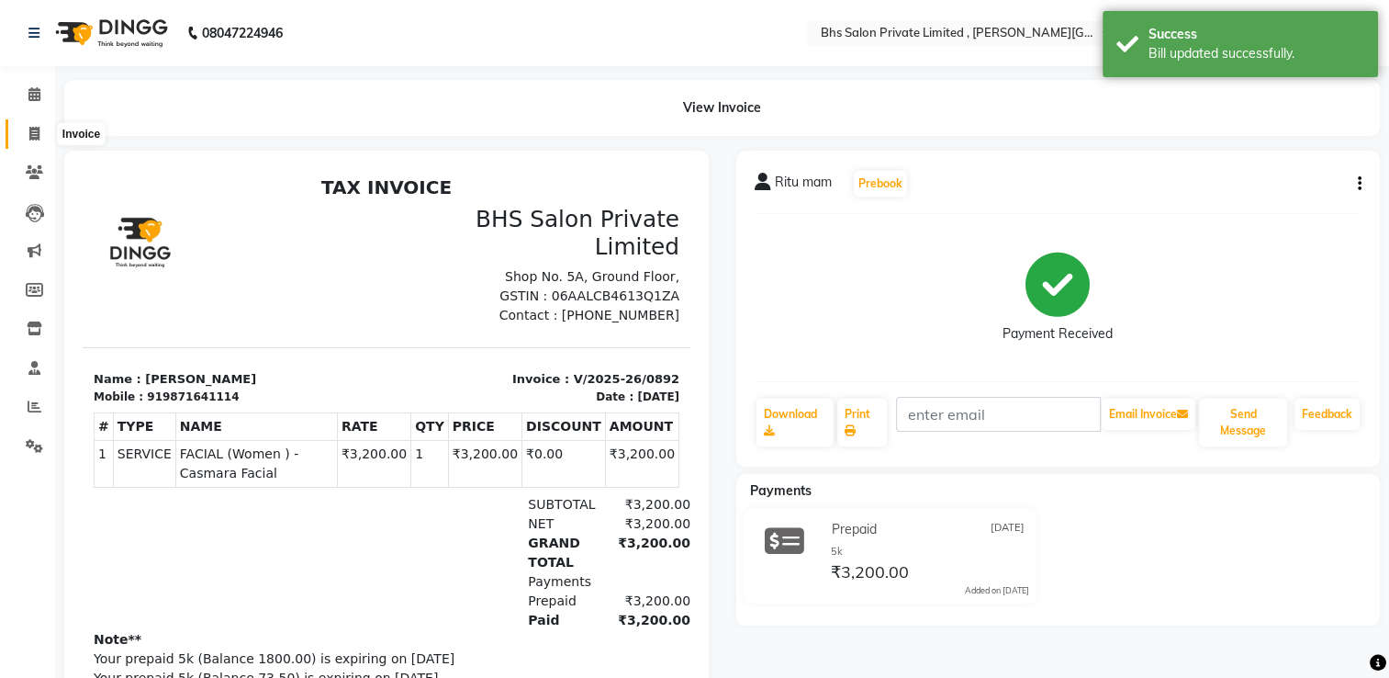
click at [39, 137] on icon at bounding box center [34, 134] width 10 height 14
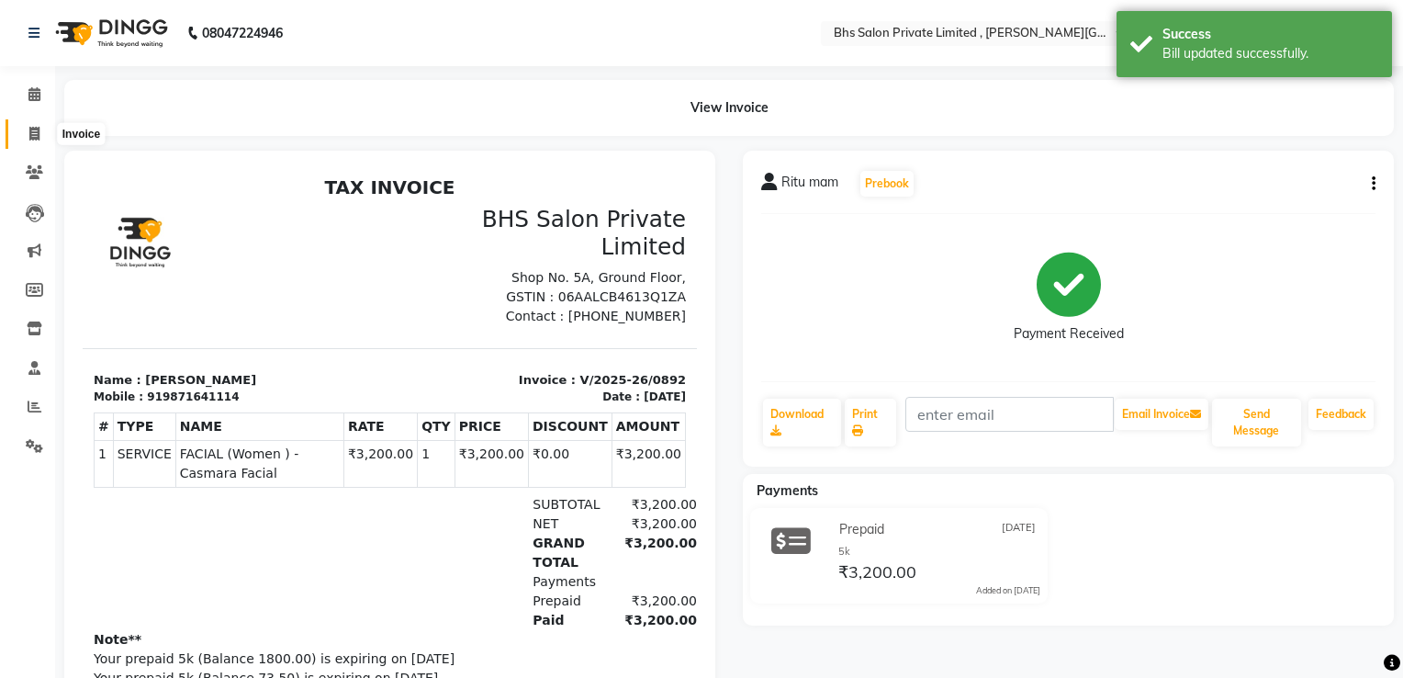
select select "4224"
select select "service"
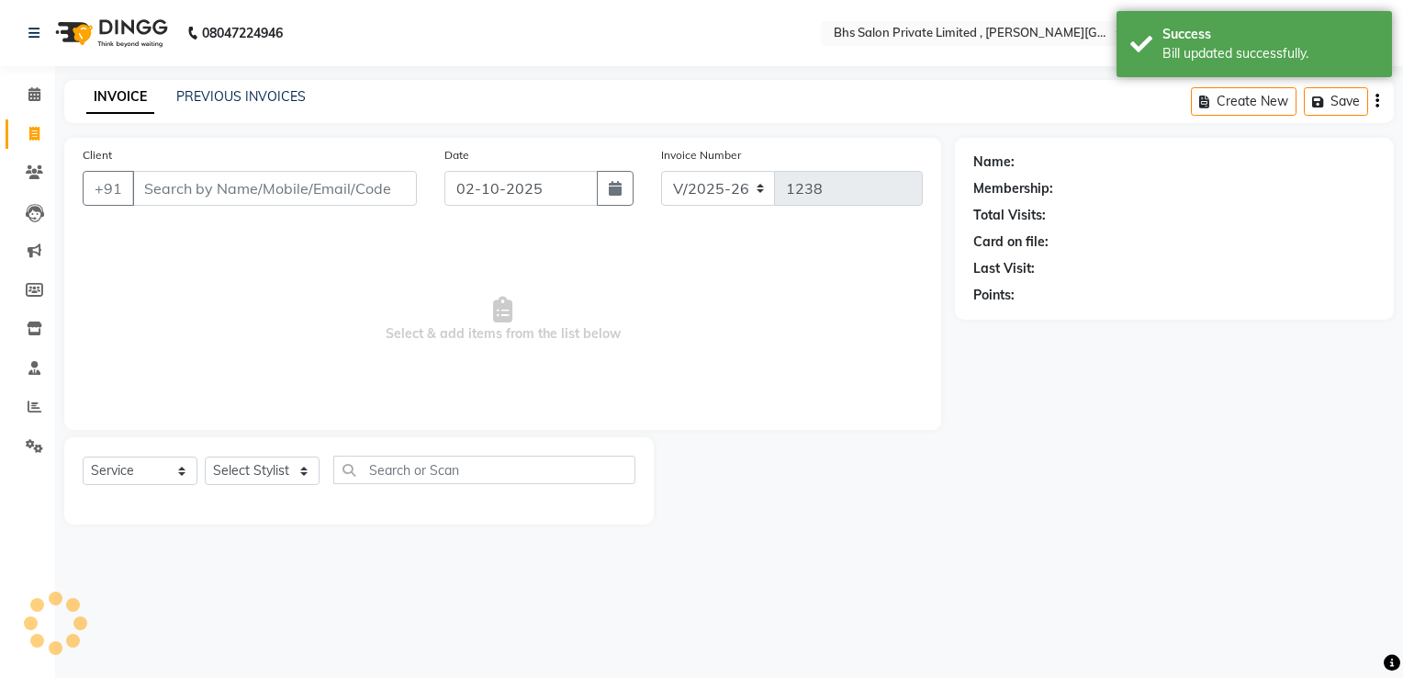
click at [165, 196] on input "Client" at bounding box center [274, 188] width 285 height 35
